Goal: Task Accomplishment & Management: Use online tool/utility

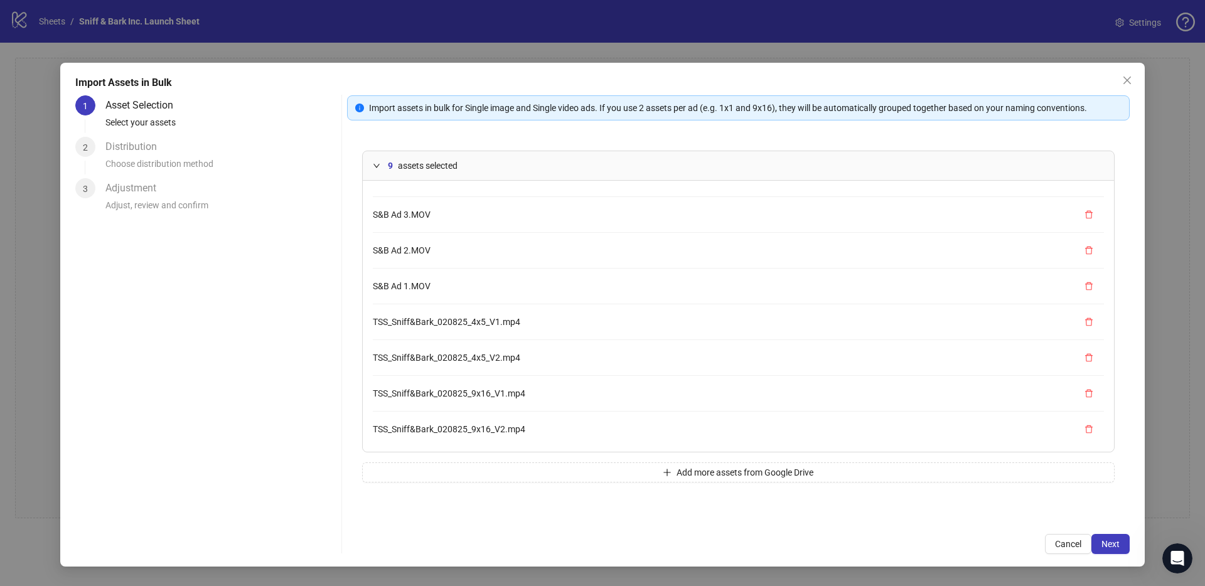
scroll to position [70, 0]
click at [1108, 544] on span "Next" at bounding box center [1111, 544] width 18 height 10
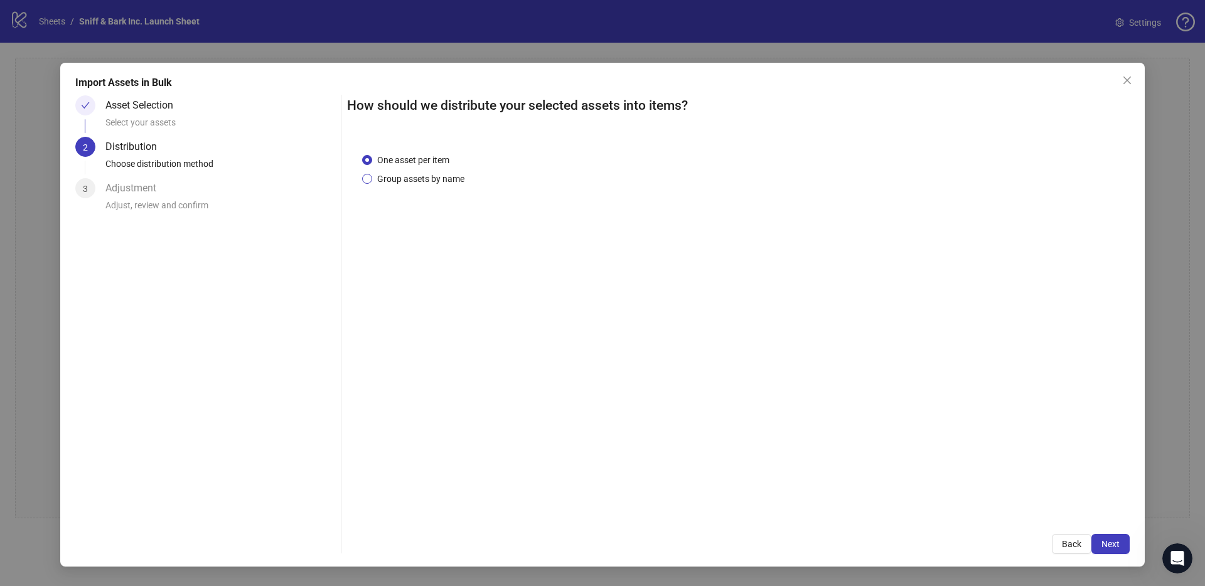
click at [459, 178] on span "Group assets by name" at bounding box center [420, 179] width 97 height 14
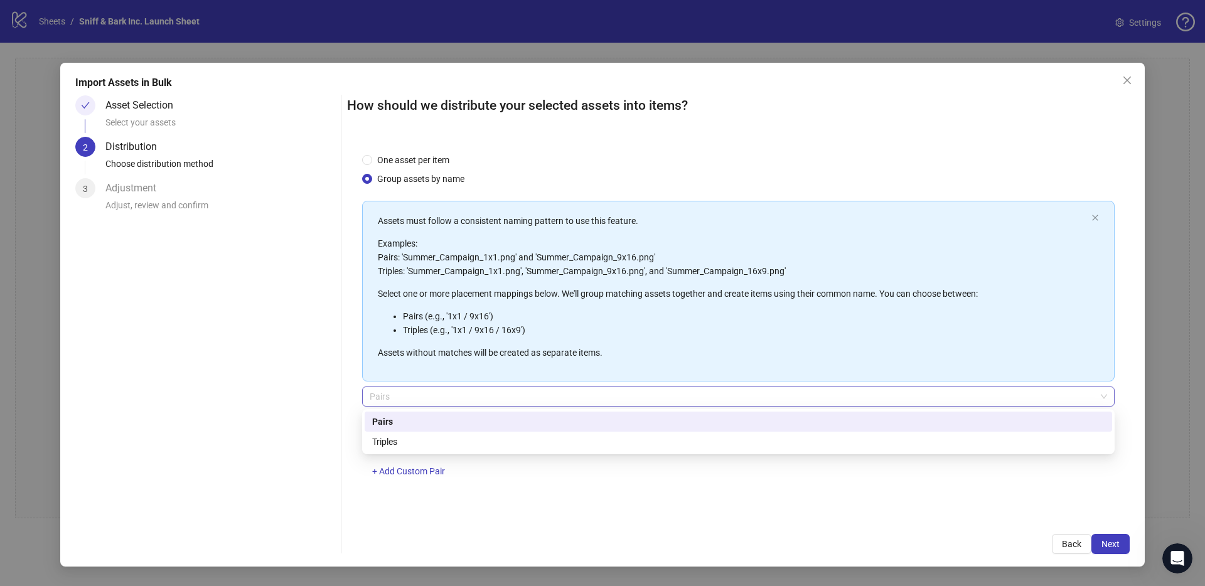
click at [631, 404] on span "Pairs" at bounding box center [738, 396] width 737 height 19
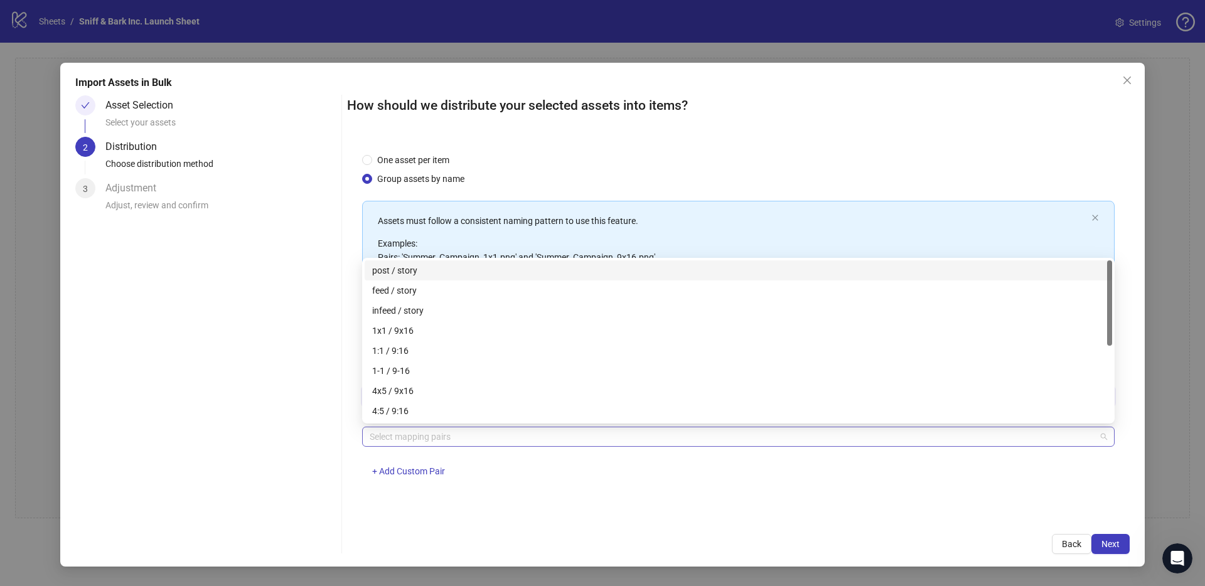
click at [624, 437] on div at bounding box center [732, 437] width 734 height 18
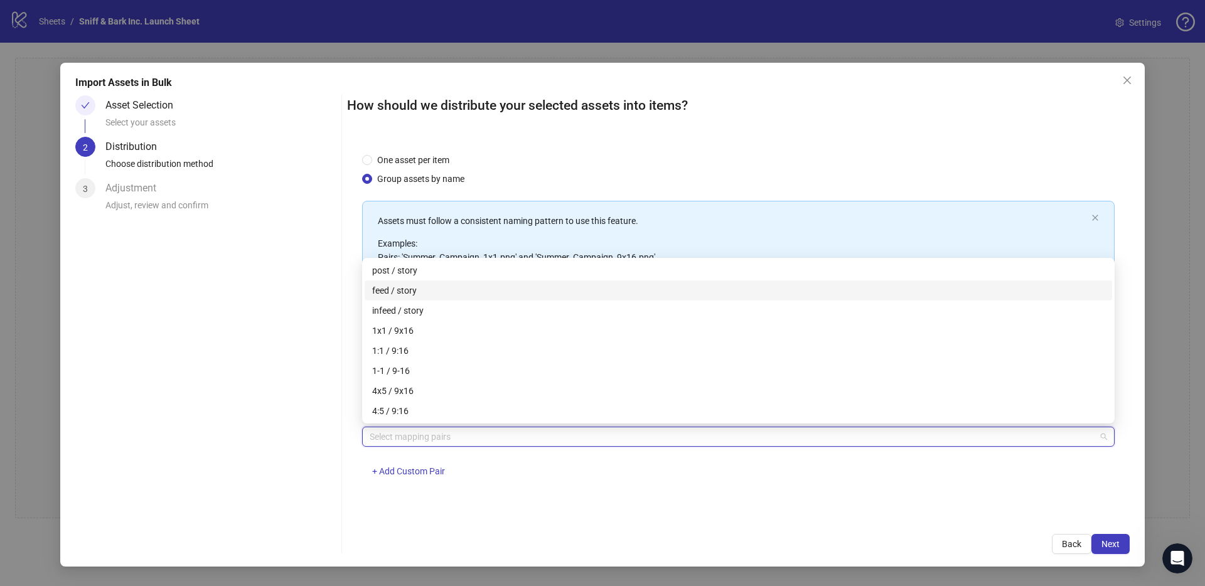
click at [439, 291] on div "feed / story" at bounding box center [738, 291] width 732 height 14
click at [1103, 539] on span "Next" at bounding box center [1111, 544] width 18 height 10
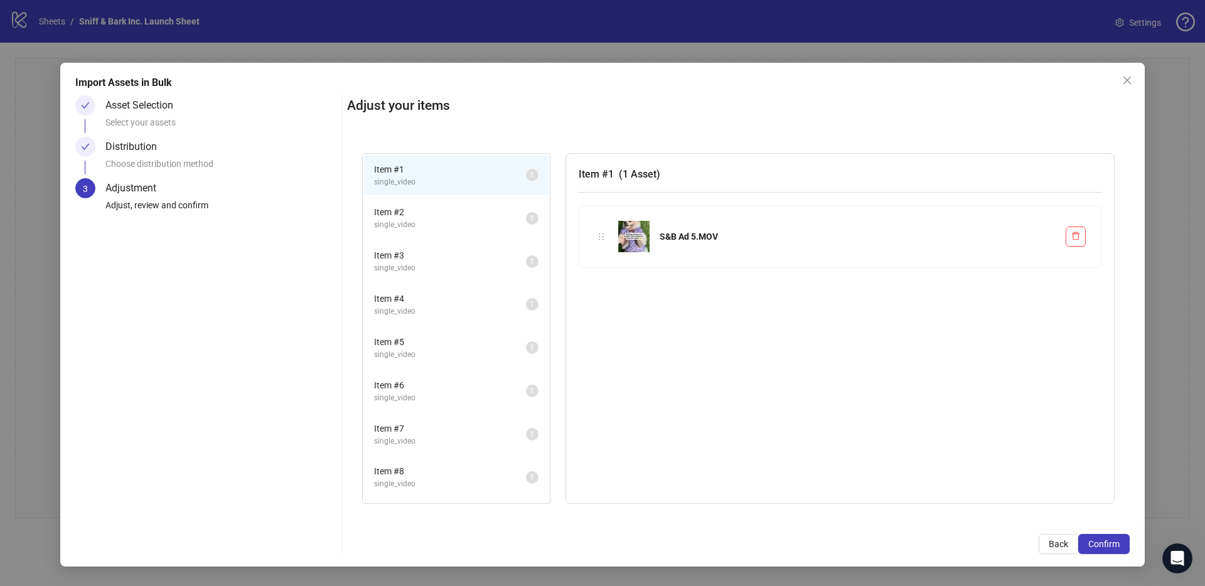
click at [417, 209] on span "Item # 2" at bounding box center [450, 212] width 152 height 14
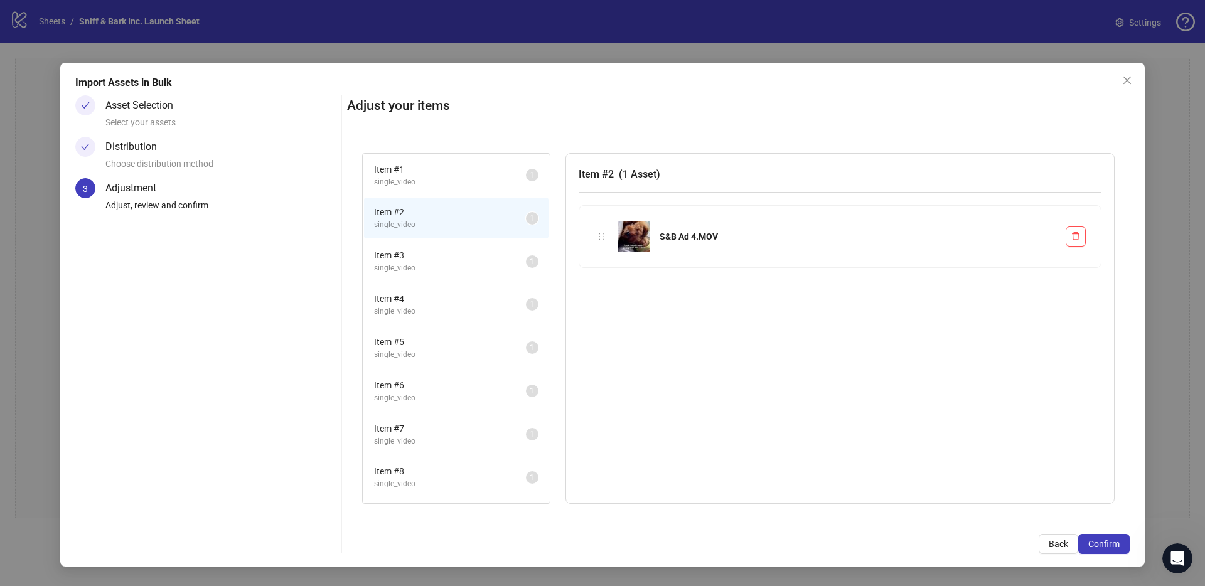
click at [421, 263] on span "single_video" at bounding box center [450, 268] width 152 height 12
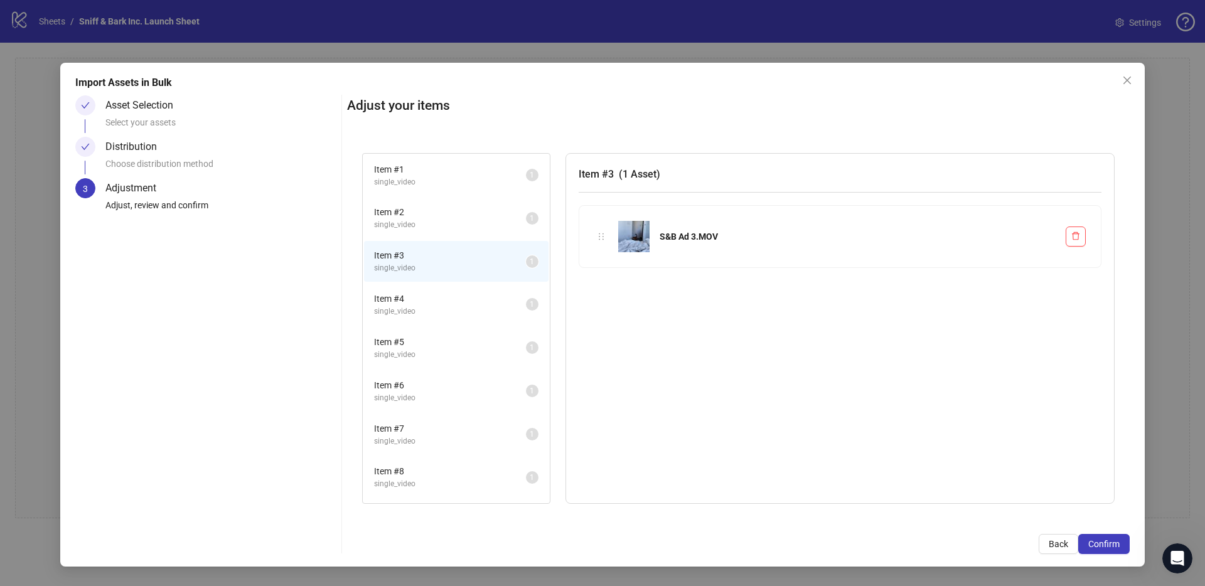
click at [422, 298] on span "Item # 4" at bounding box center [450, 299] width 152 height 14
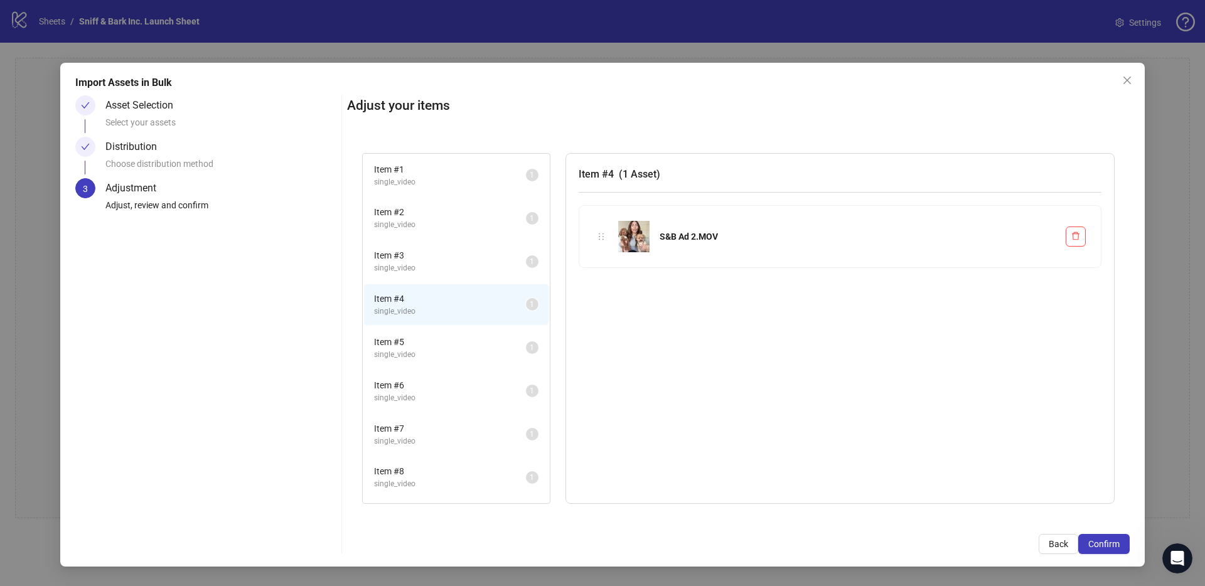
click at [443, 350] on span "single_video" at bounding box center [450, 355] width 152 height 12
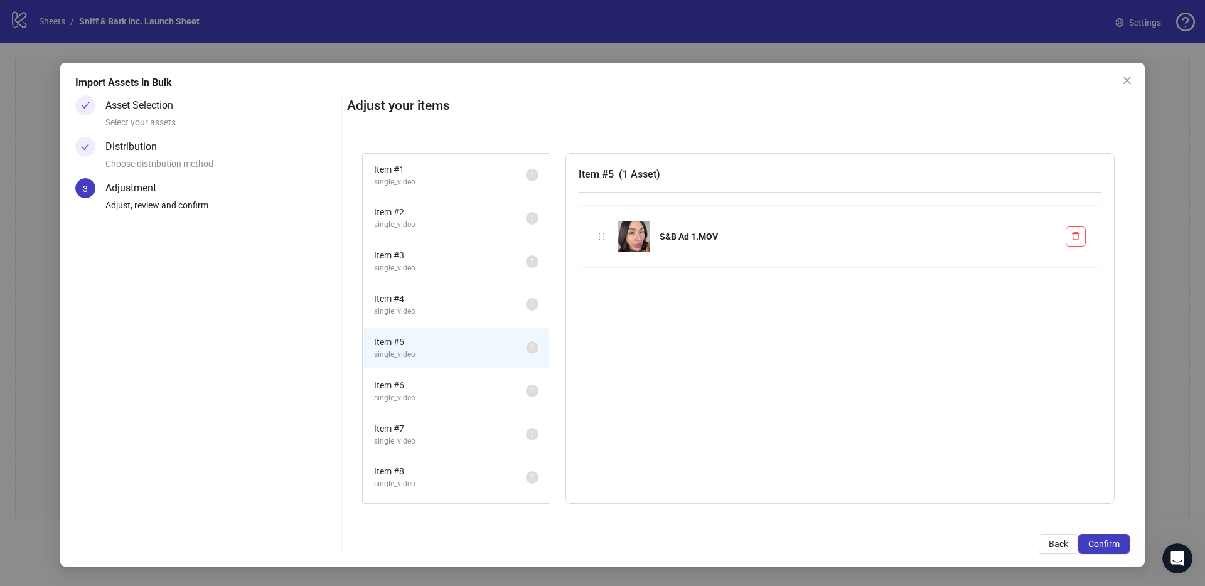
click at [445, 399] on span "single_video" at bounding box center [450, 398] width 152 height 12
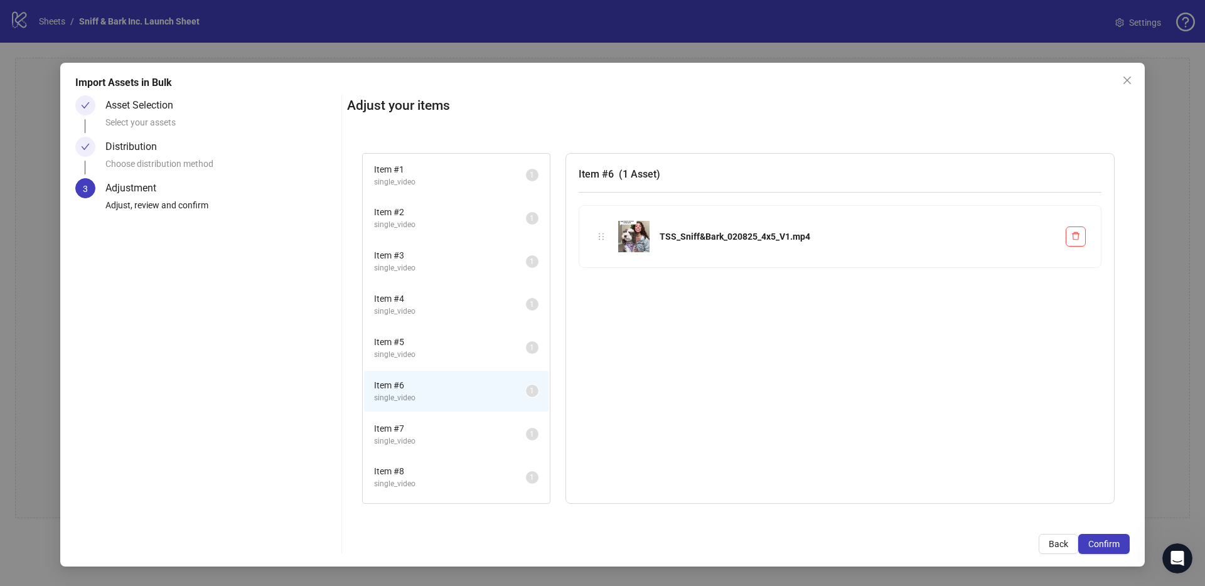
click at [445, 426] on span "Item # 7" at bounding box center [450, 429] width 152 height 14
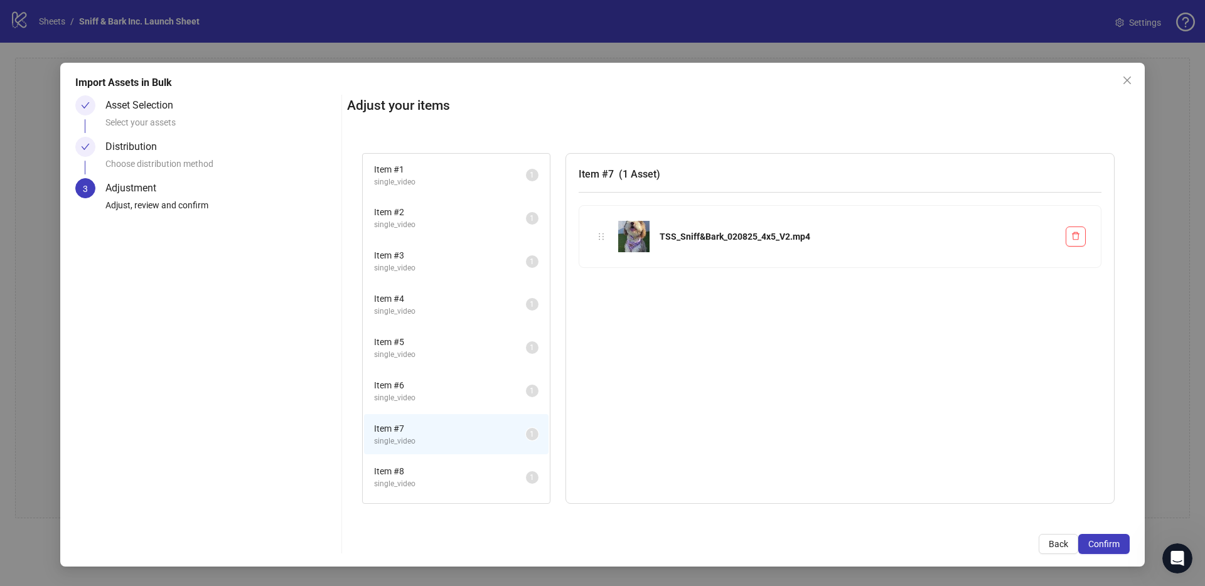
click at [449, 471] on span "Item # 8" at bounding box center [450, 471] width 152 height 14
click at [438, 478] on span "Item # 9" at bounding box center [450, 476] width 152 height 14
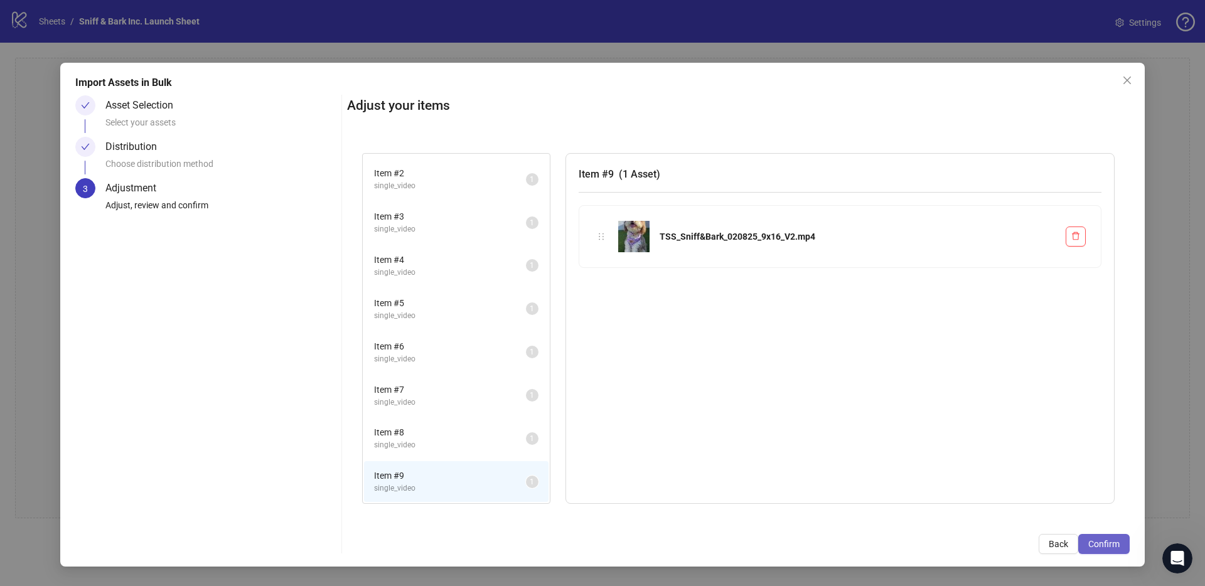
click at [1105, 547] on span "Confirm" at bounding box center [1103, 544] width 31 height 10
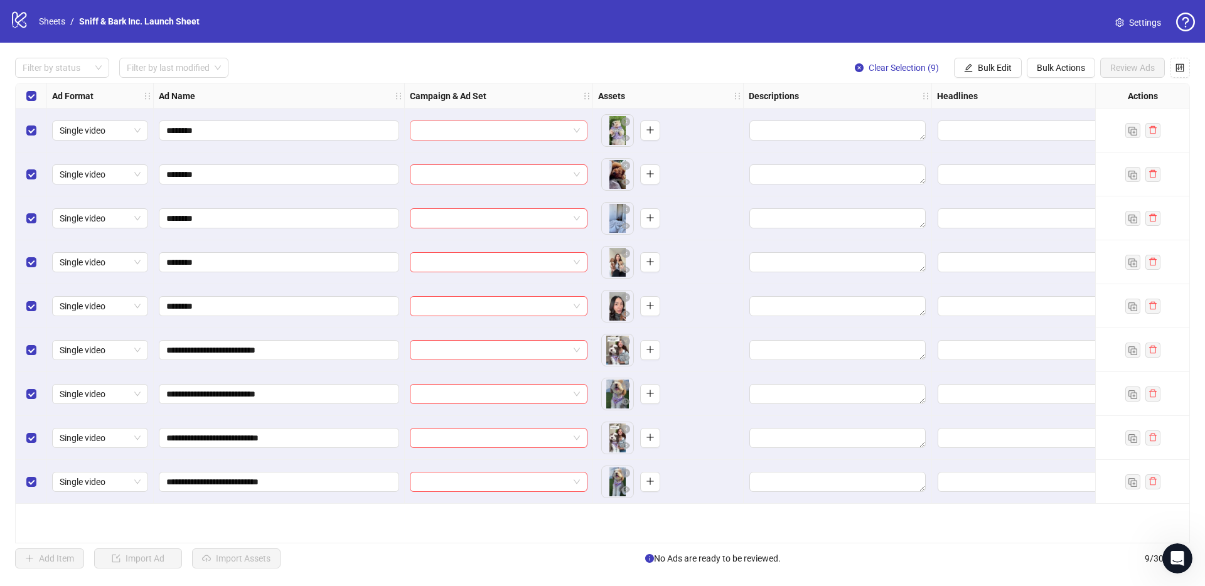
click at [493, 137] on input "search" at bounding box center [492, 130] width 151 height 19
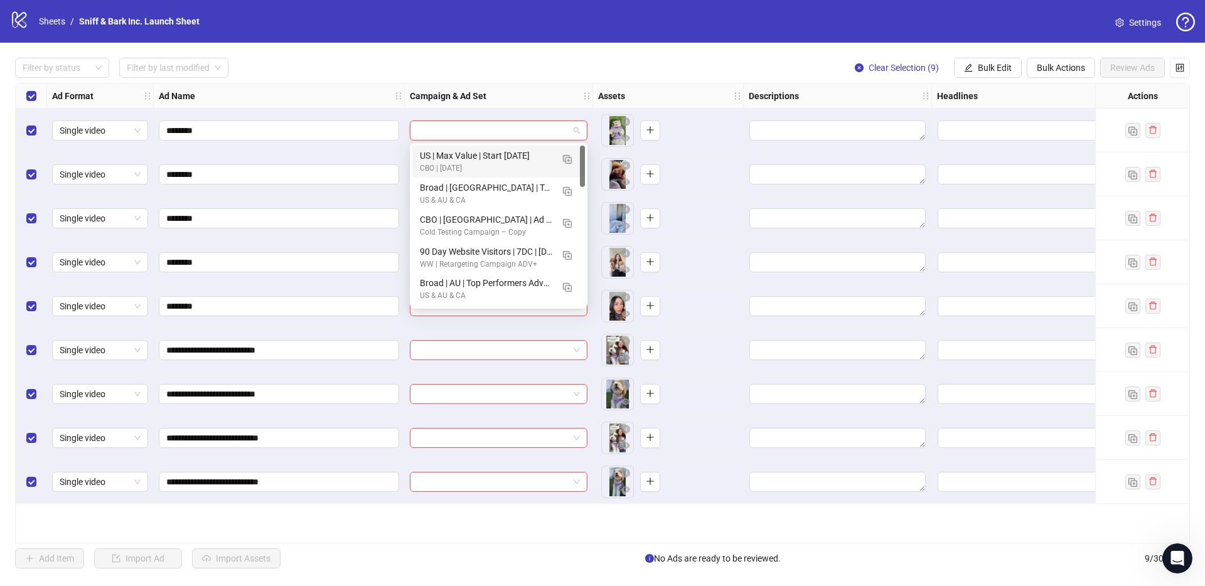
click at [501, 136] on input "search" at bounding box center [492, 130] width 151 height 19
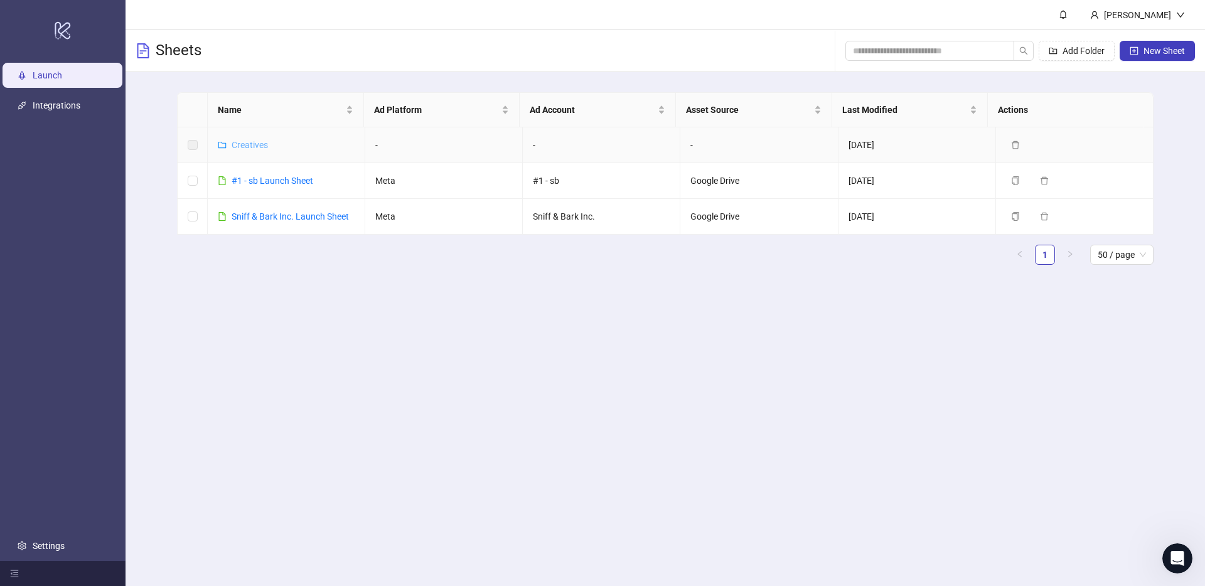
click at [237, 141] on link "Creatives" at bounding box center [250, 145] width 36 height 10
